Goal: Transaction & Acquisition: Book appointment/travel/reservation

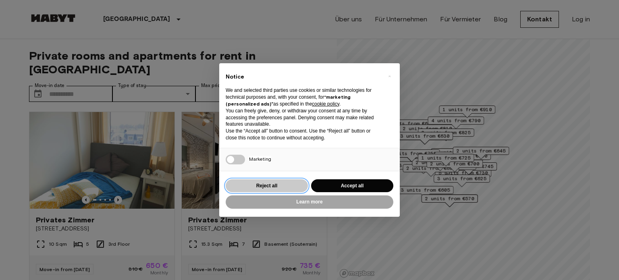
click at [271, 188] on button "Reject all" at bounding box center [267, 185] width 82 height 13
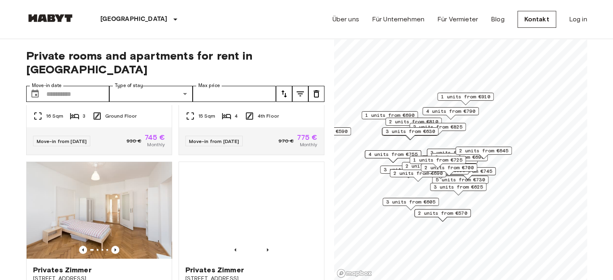
scroll to position [564, 0]
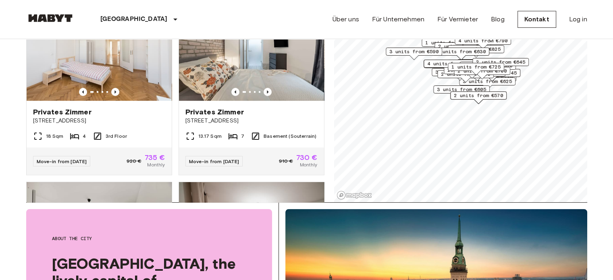
scroll to position [81, 0]
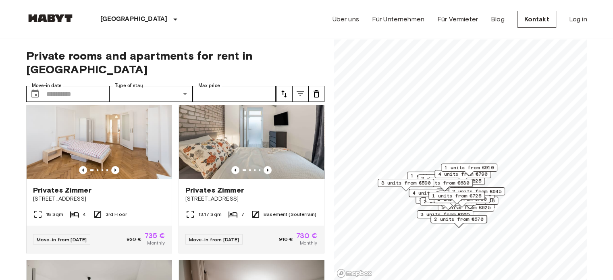
click at [399, 184] on span "3 units from €590" at bounding box center [405, 182] width 49 height 7
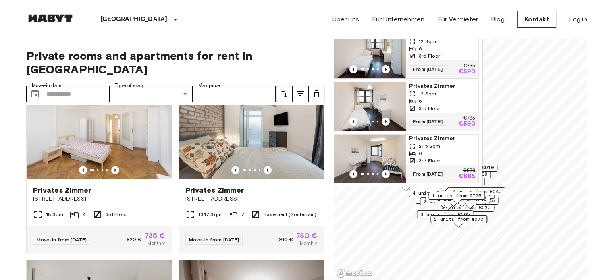
click at [369, 46] on img "Map marker" at bounding box center [369, 54] width 73 height 48
click at [437, 219] on span "2 units from €570" at bounding box center [458, 219] width 49 height 7
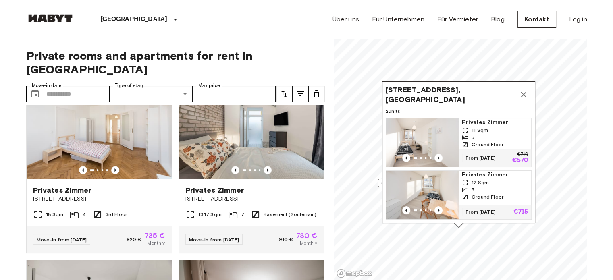
click at [430, 130] on img "Map marker" at bounding box center [422, 142] width 73 height 48
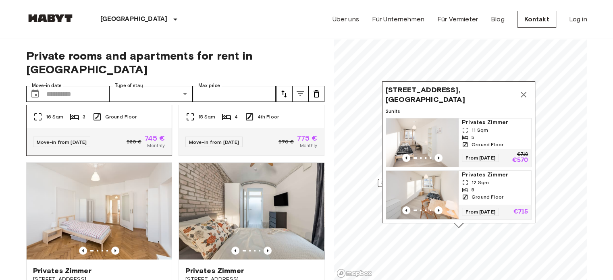
scroll to position [443, 0]
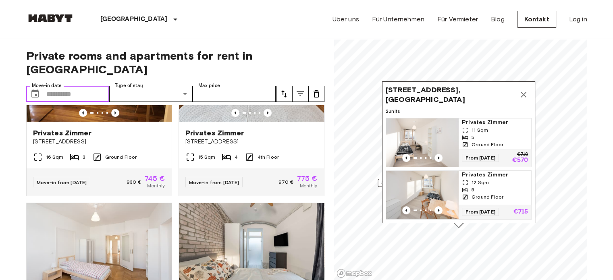
click at [87, 86] on input "Move-in date" at bounding box center [77, 94] width 63 height 16
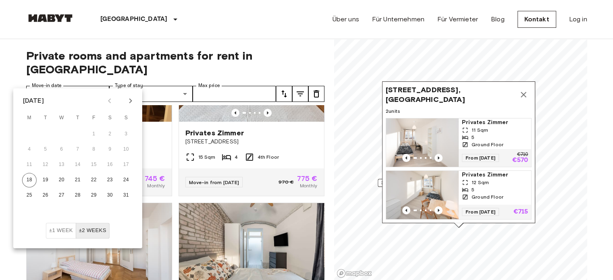
click at [130, 100] on icon "Next month" at bounding box center [131, 101] width 10 height 10
click at [108, 102] on icon "Previous month" at bounding box center [110, 101] width 10 height 10
click at [44, 197] on button "30" at bounding box center [45, 195] width 15 height 15
type input "**********"
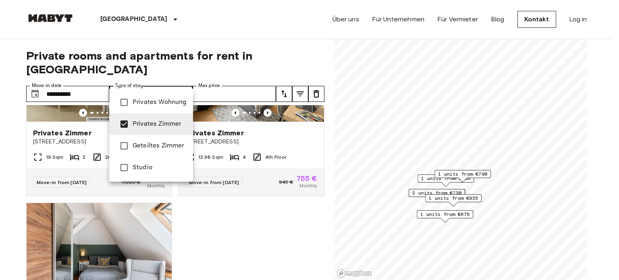
type input "**********"
click at [300, 41] on div at bounding box center [309, 140] width 619 height 280
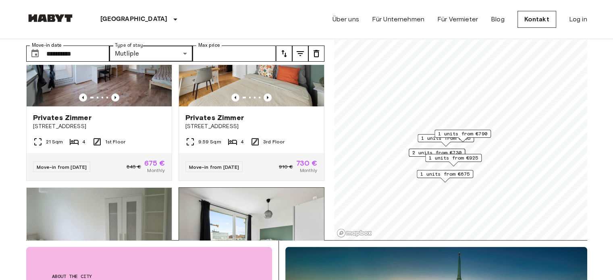
scroll to position [239, 0]
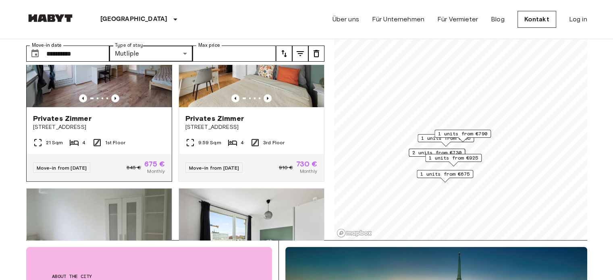
click at [137, 94] on div at bounding box center [99, 98] width 145 height 8
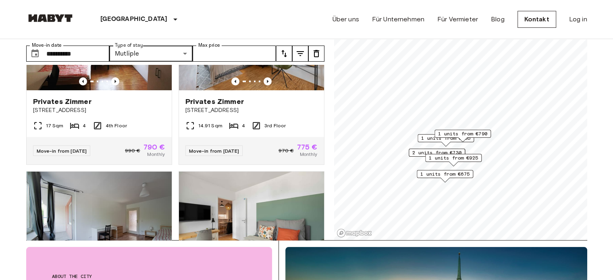
scroll to position [0, 0]
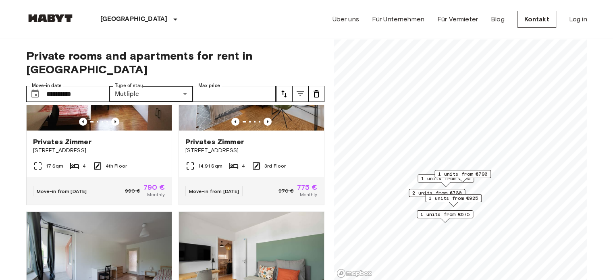
click at [440, 215] on span "1 units from €675" at bounding box center [444, 214] width 49 height 7
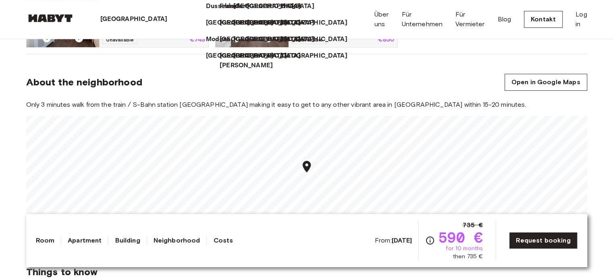
scroll to position [484, 0]
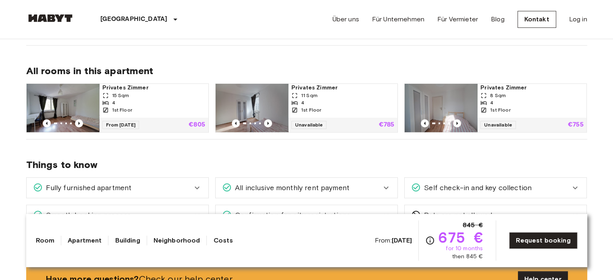
scroll to position [403, 0]
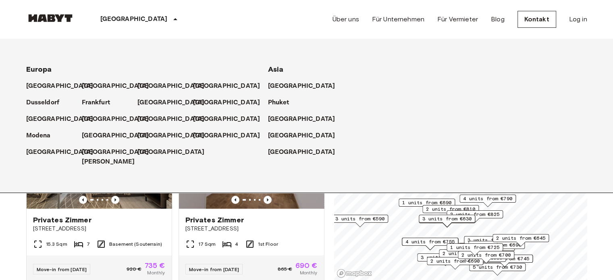
click at [110, 17] on p "[GEOGRAPHIC_DATA]" at bounding box center [133, 20] width 67 height 10
click at [203, 21] on div "München Europa Amsterdam Berlin Brüssel Köln Dusseldorf Frankfurt Graz Hamburg …" at bounding box center [306, 19] width 561 height 39
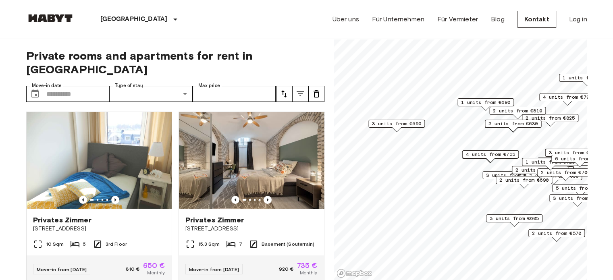
click at [400, 125] on span "3 units from €590" at bounding box center [396, 123] width 49 height 7
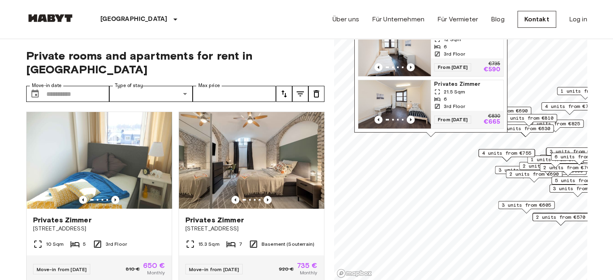
click at [403, 49] on img "Map marker" at bounding box center [394, 52] width 73 height 48
click at [84, 86] on input "Move-in date" at bounding box center [77, 94] width 63 height 16
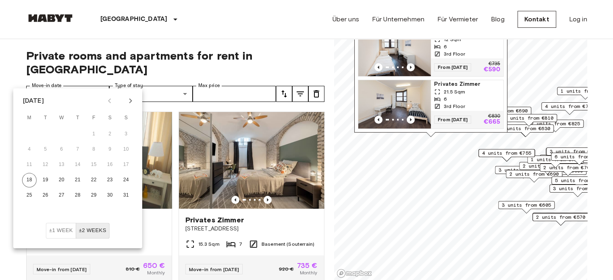
click at [129, 102] on icon "Next month" at bounding box center [131, 101] width 10 height 10
click at [114, 101] on icon "Previous month" at bounding box center [110, 101] width 10 height 10
click at [46, 195] on button "30" at bounding box center [45, 195] width 15 height 15
type input "**********"
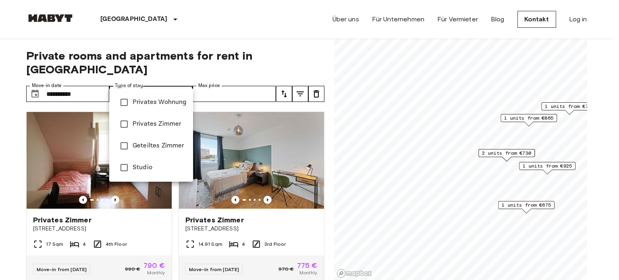
click at [145, 121] on span "Privates Zimmer" at bounding box center [160, 124] width 54 height 10
click at [301, 55] on div at bounding box center [309, 140] width 619 height 280
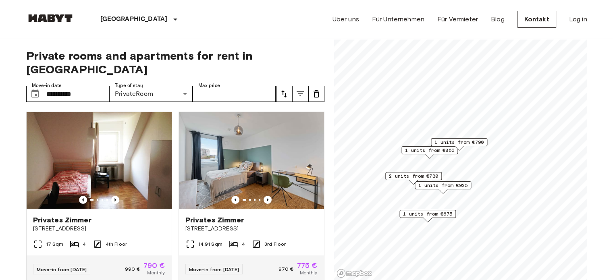
click at [430, 214] on span "1 units from €675" at bounding box center [427, 213] width 49 height 7
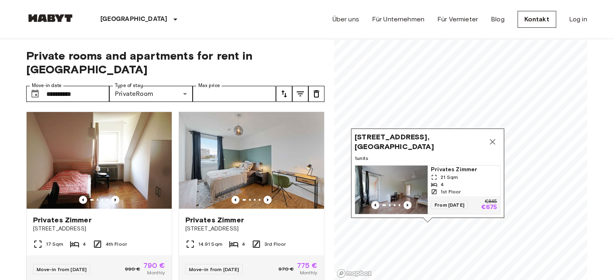
click at [385, 177] on img "Map marker" at bounding box center [391, 190] width 73 height 48
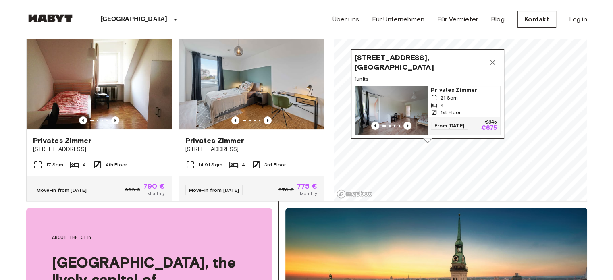
scroll to position [81, 0]
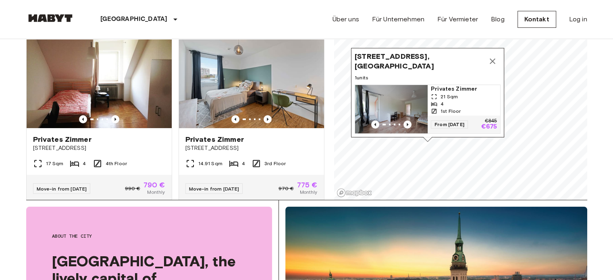
click at [492, 57] on icon "Map marker" at bounding box center [493, 61] width 10 height 10
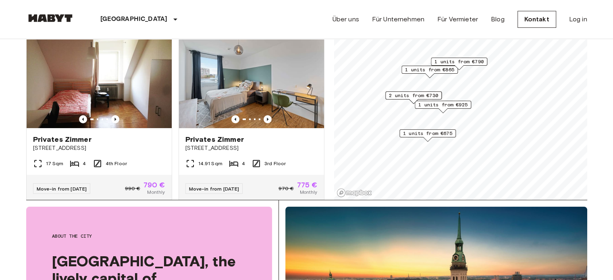
click at [407, 96] on span "2 units from €730" at bounding box center [413, 95] width 49 height 7
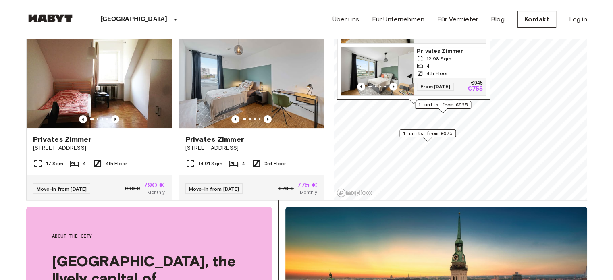
click at [416, 135] on span "1 units from €675" at bounding box center [427, 133] width 49 height 7
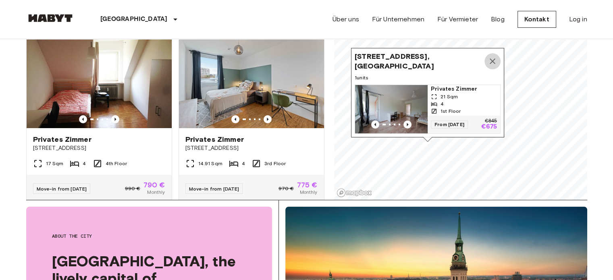
click at [494, 56] on icon "Map marker" at bounding box center [493, 61] width 10 height 10
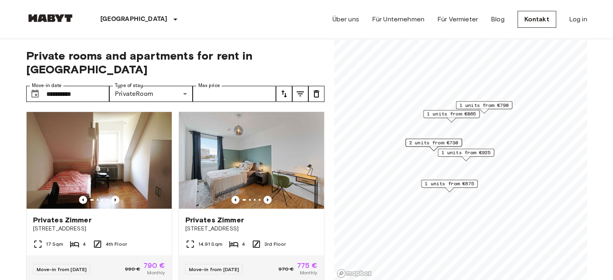
click at [447, 185] on span "1 units from €675" at bounding box center [449, 183] width 49 height 7
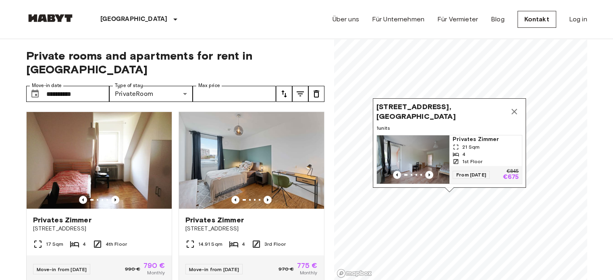
click at [515, 107] on icon "Map marker" at bounding box center [514, 112] width 10 height 10
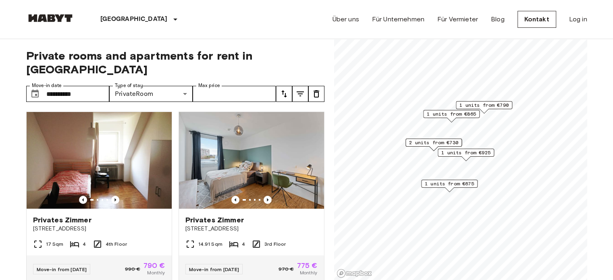
click at [436, 144] on span "2 units from €730" at bounding box center [433, 142] width 49 height 7
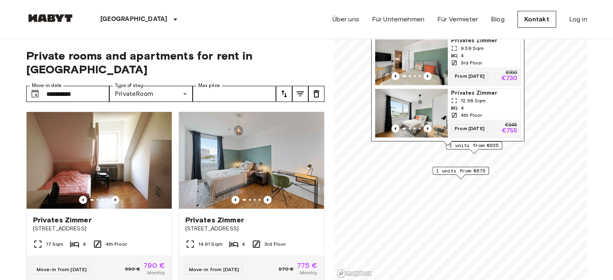
click at [481, 148] on span "1 units from €925" at bounding box center [473, 145] width 49 height 7
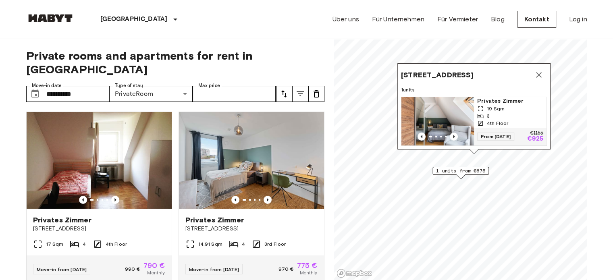
click at [464, 173] on span "1 units from €675" at bounding box center [460, 170] width 49 height 7
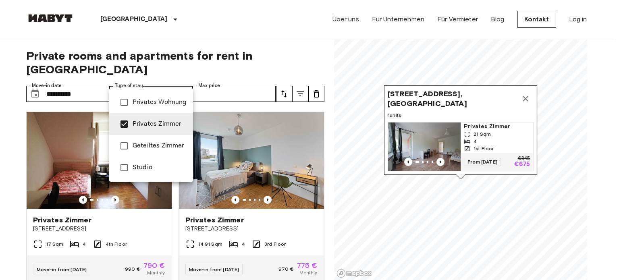
type input "**********"
click at [527, 91] on div at bounding box center [309, 140] width 619 height 280
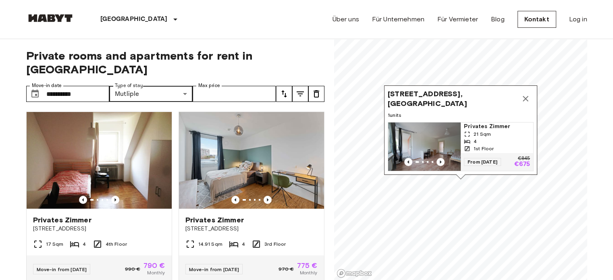
click at [526, 94] on icon "Map marker" at bounding box center [526, 99] width 10 height 10
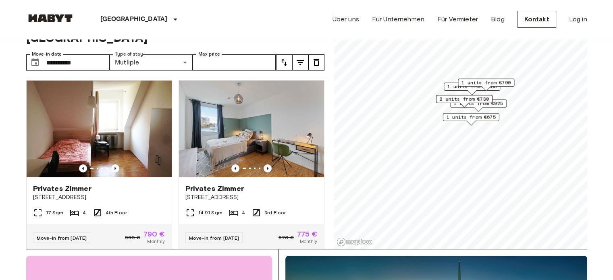
scroll to position [40, 0]
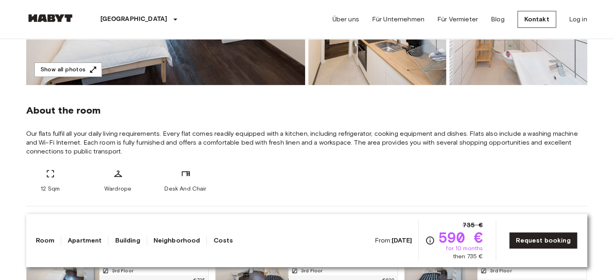
scroll to position [282, 0]
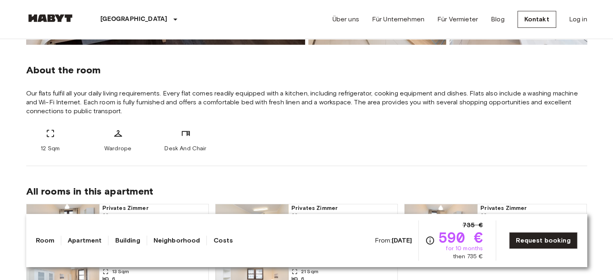
click at [44, 240] on link "Room" at bounding box center [45, 241] width 19 height 10
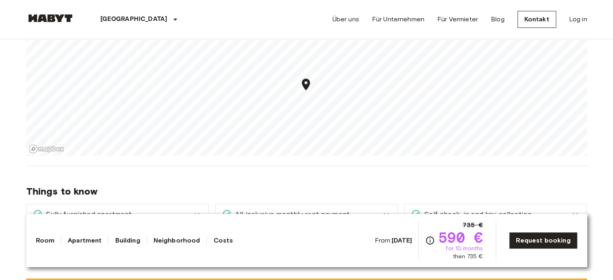
scroll to position [732, 0]
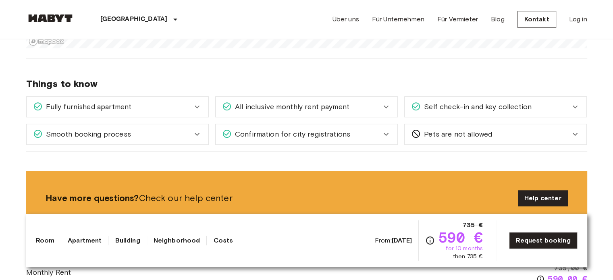
click at [199, 134] on icon at bounding box center [197, 134] width 10 height 10
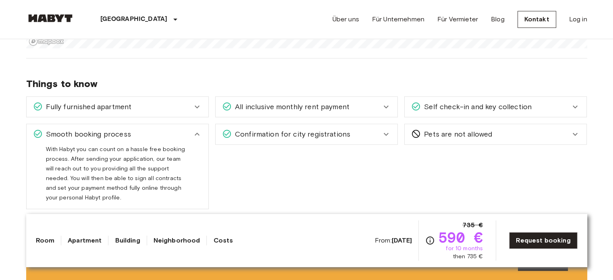
click at [199, 133] on icon at bounding box center [197, 134] width 10 height 10
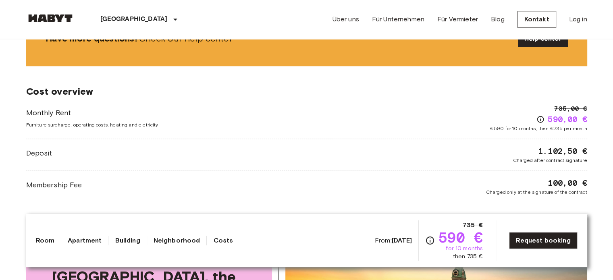
scroll to position [893, 0]
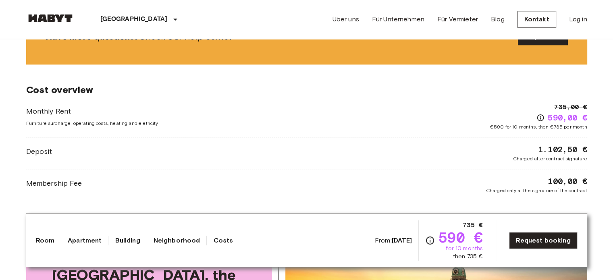
click at [392, 242] on b "Dec 4 2025" at bounding box center [402, 241] width 21 height 8
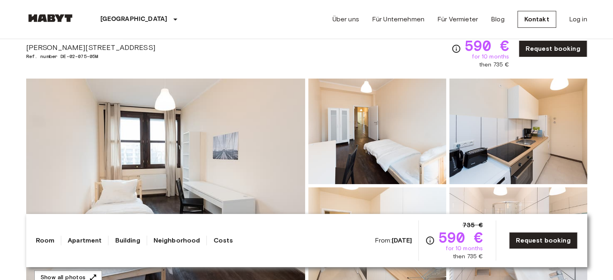
scroll to position [0, 0]
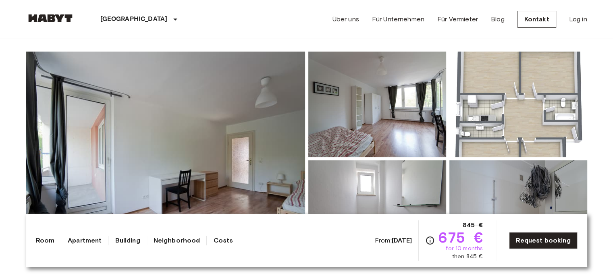
scroll to position [40, 0]
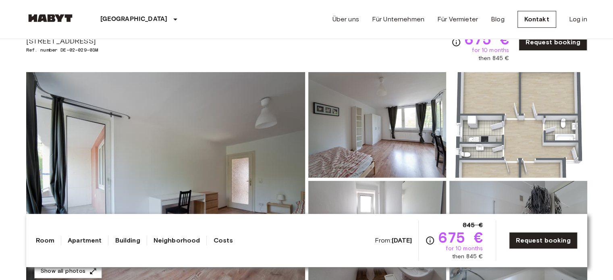
click at [497, 125] on img at bounding box center [518, 125] width 138 height 106
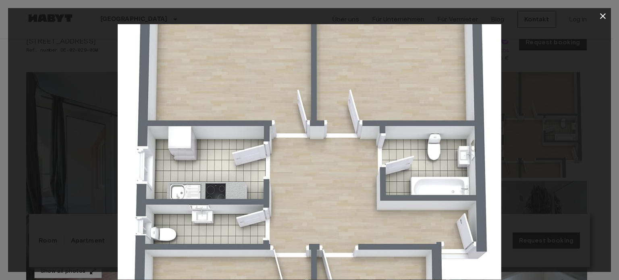
click at [90, 179] on div at bounding box center [309, 152] width 603 height 256
click at [600, 17] on icon "button" at bounding box center [603, 16] width 10 height 10
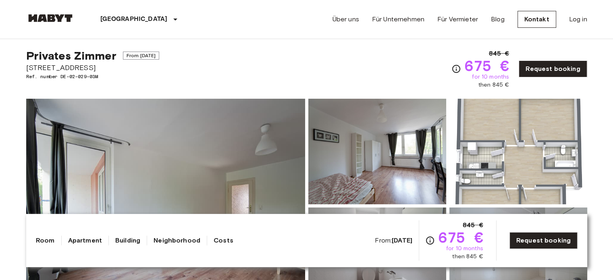
scroll to position [0, 0]
